Goal: Information Seeking & Learning: Check status

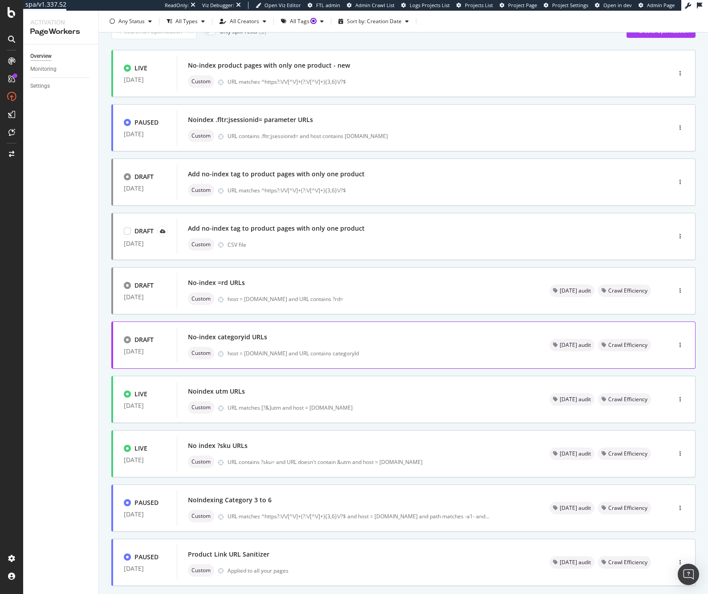
scroll to position [83, 0]
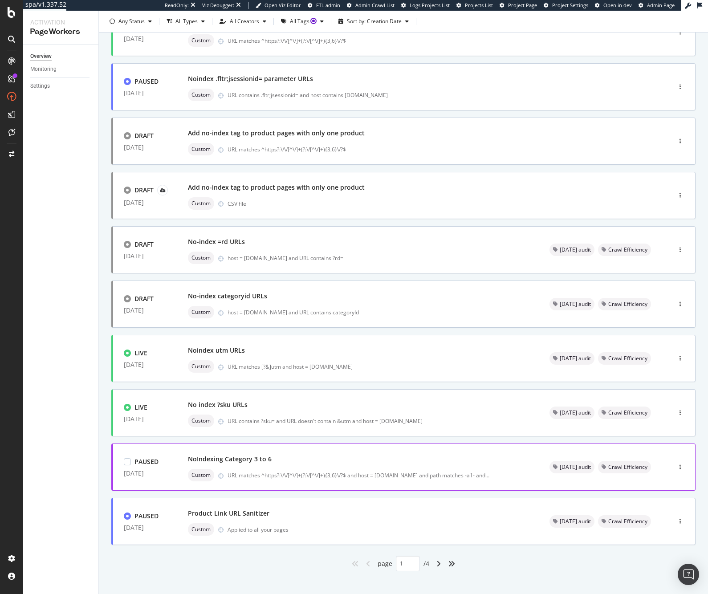
click at [335, 463] on div "NoIndexing Category 3 to 6" at bounding box center [358, 459] width 340 height 12
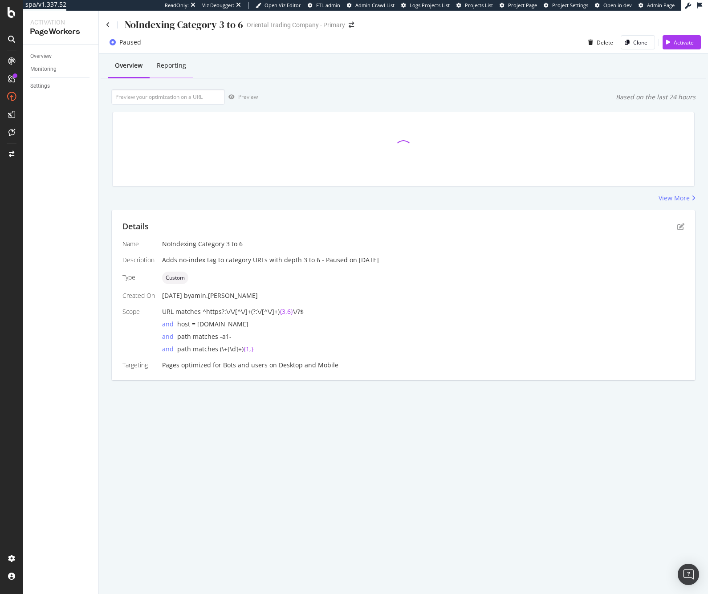
click at [168, 67] on div "Reporting" at bounding box center [171, 65] width 29 height 9
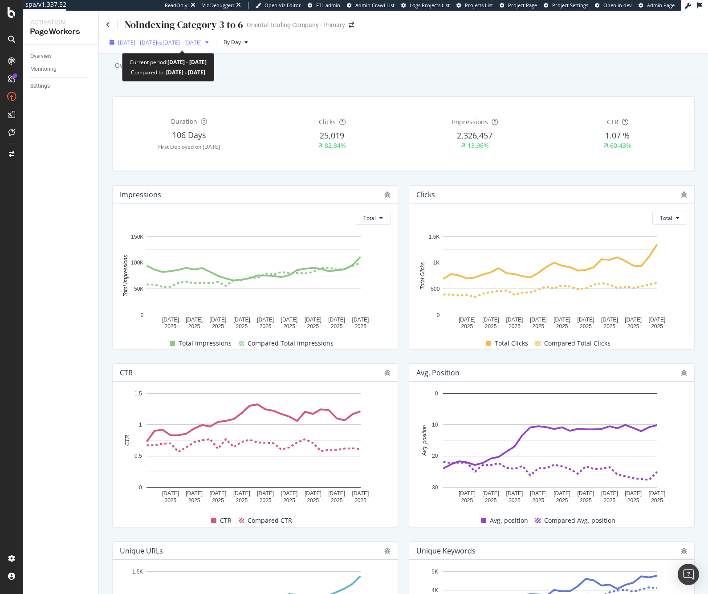
click at [201, 45] on span "vs [DATE] - [DATE]" at bounding box center [179, 43] width 45 height 8
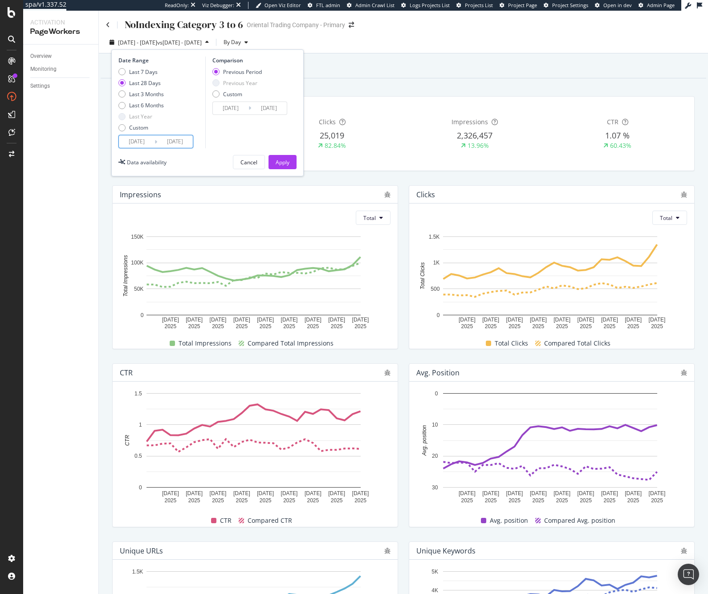
click at [147, 140] on input "[DATE]" at bounding box center [137, 141] width 36 height 12
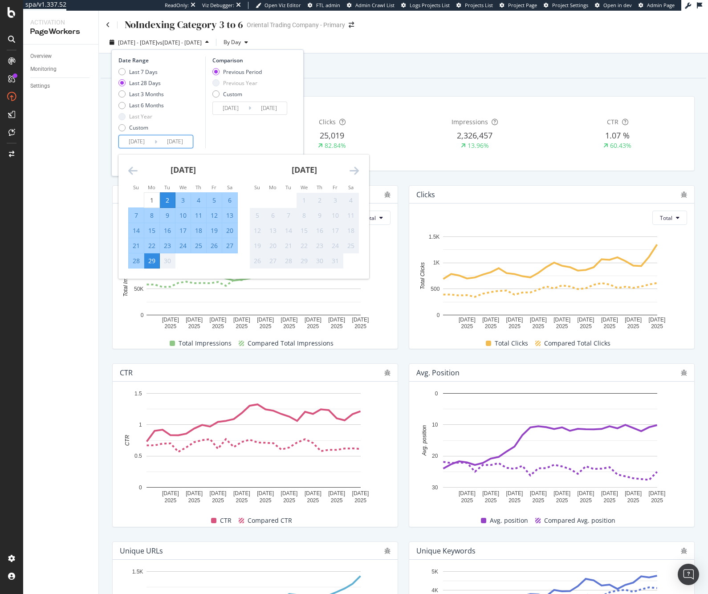
click at [127, 170] on div "[DATE] 1 2 3 4 5 6 7 8 9 10 11 12 13 14 15 16 17 18 19 20 21 22 23 24 25 26 27 …" at bounding box center [182, 211] width 121 height 114
click at [131, 171] on icon "Move backward to switch to the previous month." at bounding box center [132, 170] width 9 height 11
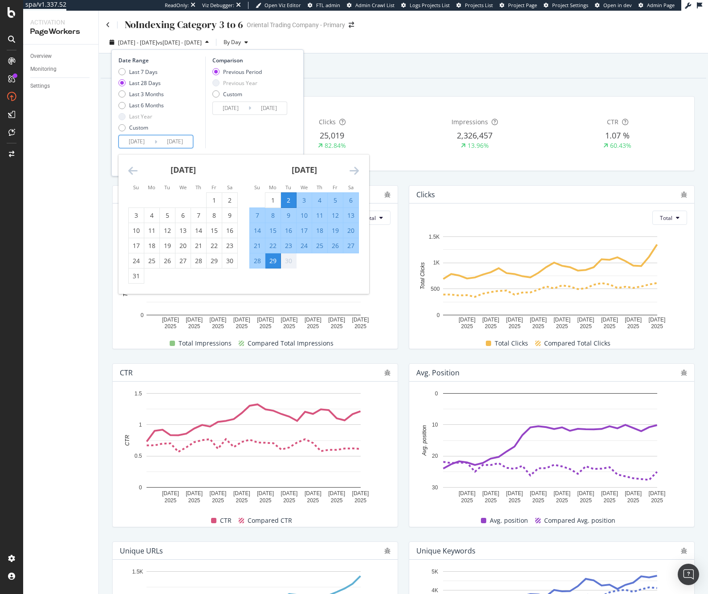
click at [131, 171] on icon "Move backward to switch to the previous month." at bounding box center [132, 170] width 9 height 11
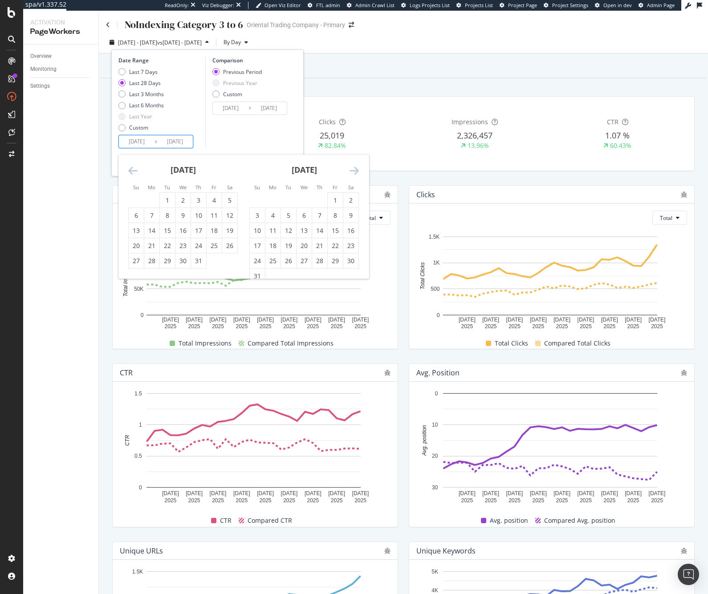
click at [131, 171] on icon "Move backward to switch to the previous month." at bounding box center [132, 170] width 9 height 11
click at [134, 201] on div "1" at bounding box center [136, 200] width 15 height 9
type input "[DATE]"
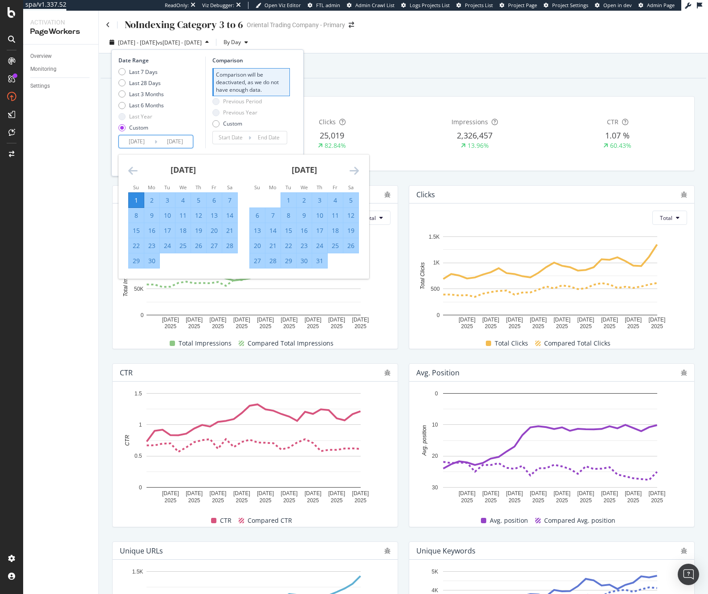
click at [361, 174] on div "[DATE] 1 2 3 4 5 6 7 8 9 10 11 12 13 14 15 16 17 18 19 20 21 22 23 24 25 26 27 …" at bounding box center [304, 211] width 121 height 114
click at [359, 171] on div "[DATE] 1 2 3 4 5 6 7 8 9 10 11 12 13 14 15 16 17 18 19 20 21 22 23 24 25 26 27 …" at bounding box center [304, 211] width 121 height 114
click at [319, 264] on div "31" at bounding box center [319, 260] width 15 height 9
type input "[DATE]"
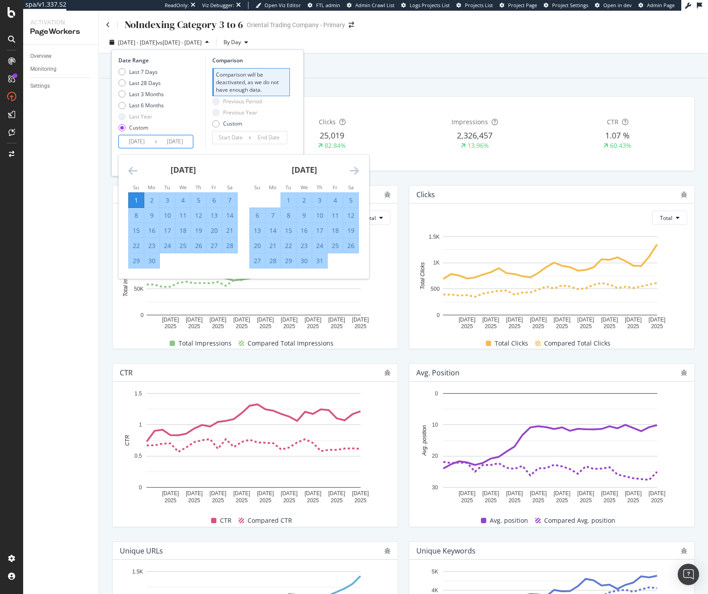
type input "[DATE]"
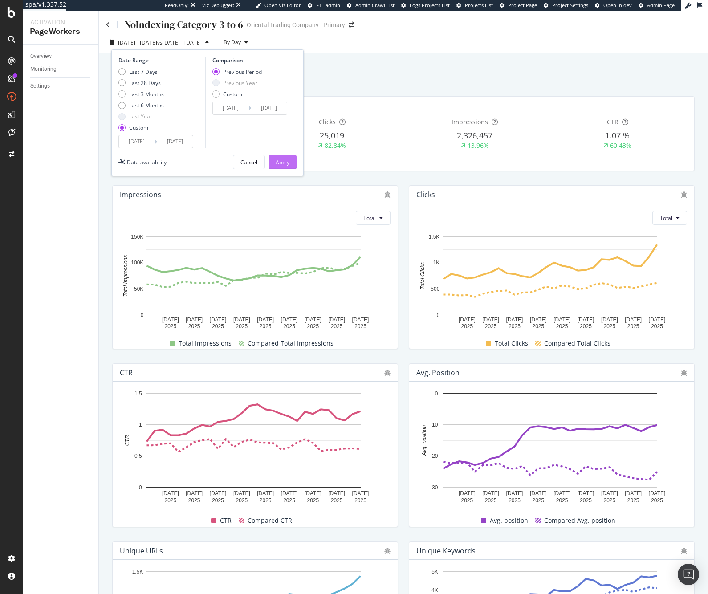
click at [288, 163] on div "Apply" at bounding box center [283, 162] width 14 height 8
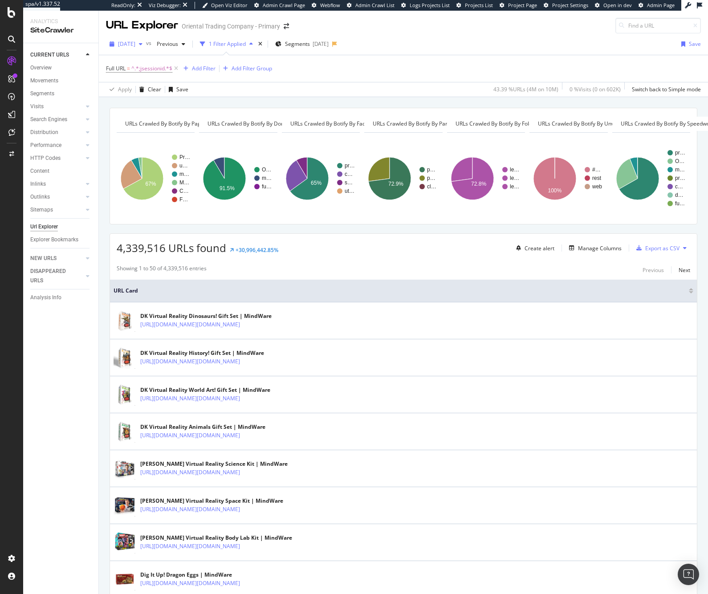
click at [135, 44] on span "2025 Aug. 22nd" at bounding box center [126, 44] width 17 height 8
